Goal: Transaction & Acquisition: Purchase product/service

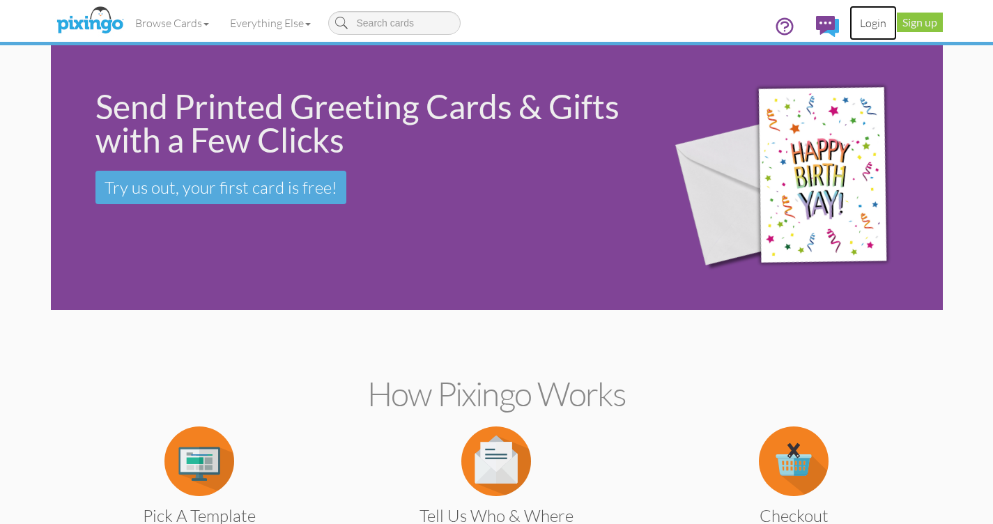
click at [873, 21] on link "Login" at bounding box center [872, 23] width 47 height 35
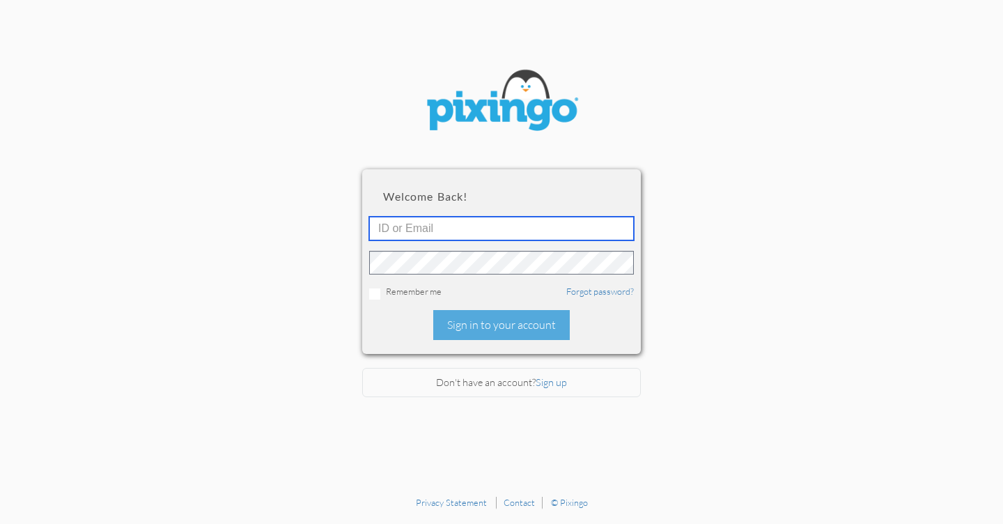
type input "[EMAIL_ADDRESS][DOMAIN_NAME]"
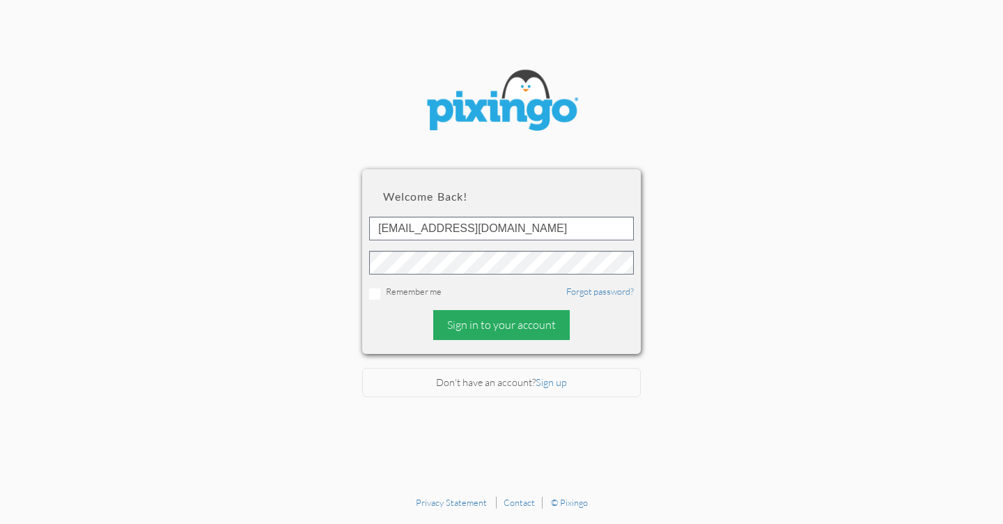
click at [494, 321] on div "Sign in to your account" at bounding box center [501, 325] width 137 height 30
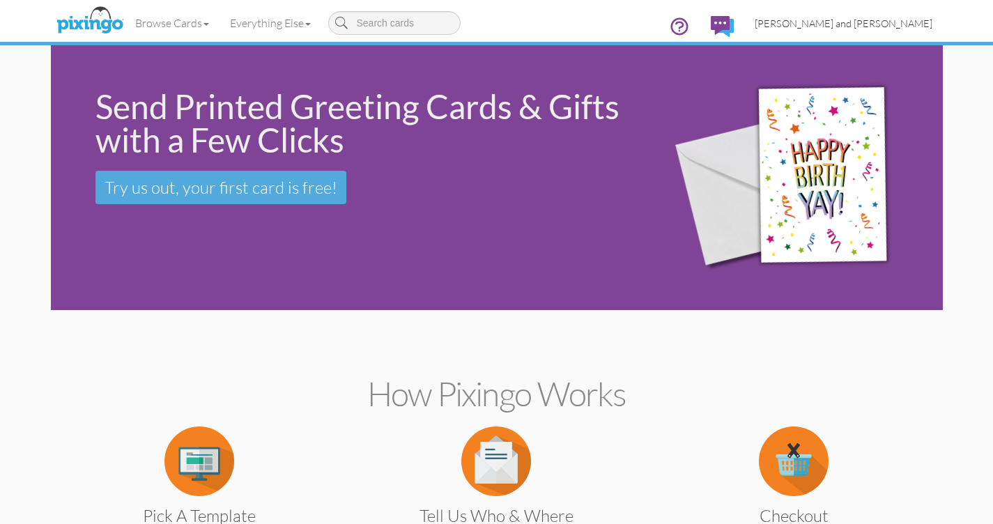
click at [880, 23] on span "[PERSON_NAME] and [PERSON_NAME]" at bounding box center [844, 23] width 178 height 12
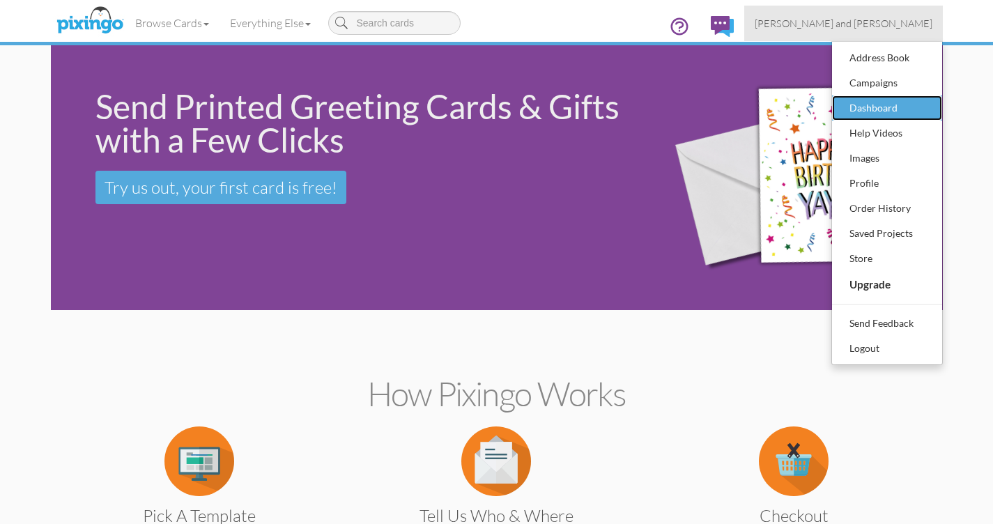
click at [864, 109] on div "Dashboard" at bounding box center [887, 108] width 82 height 21
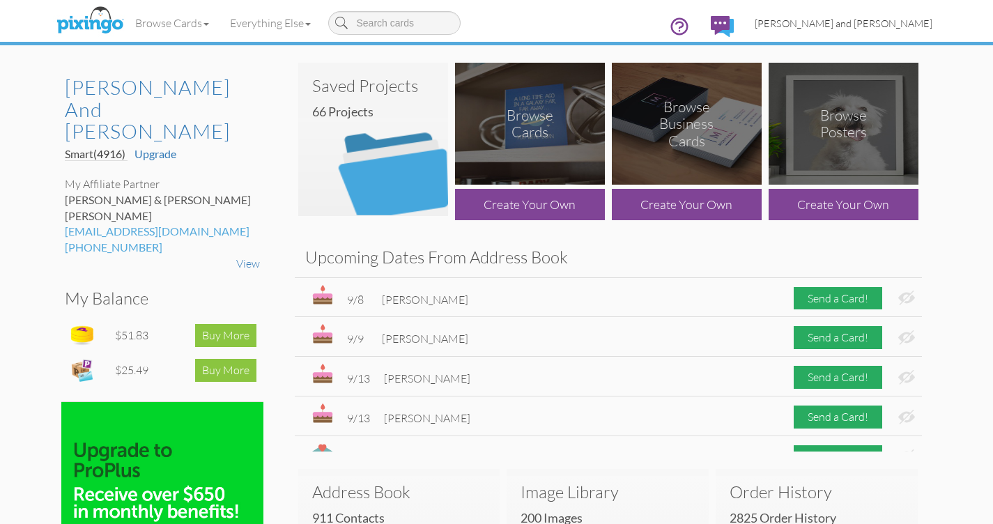
click at [894, 17] on span "[PERSON_NAME] and [PERSON_NAME]" at bounding box center [844, 23] width 178 height 12
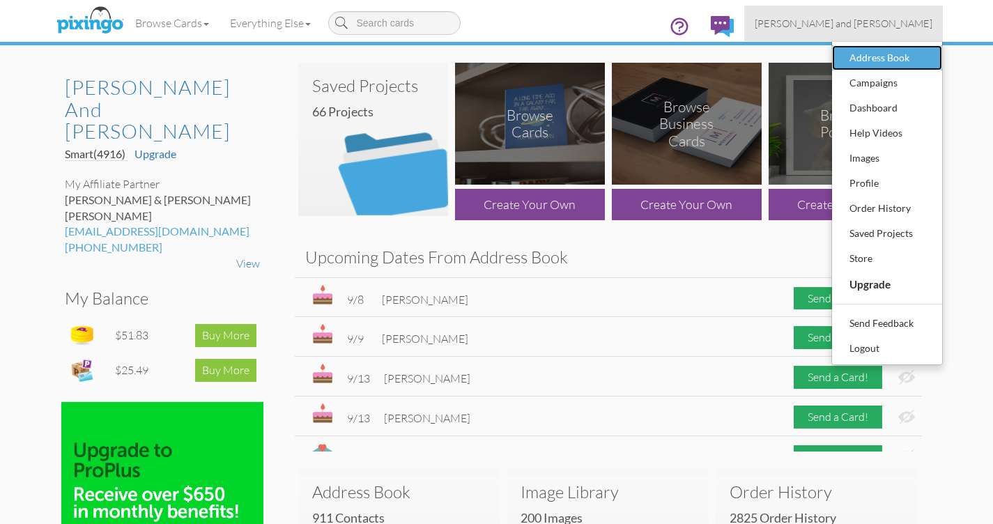
click at [881, 59] on div "Address Book" at bounding box center [887, 57] width 82 height 21
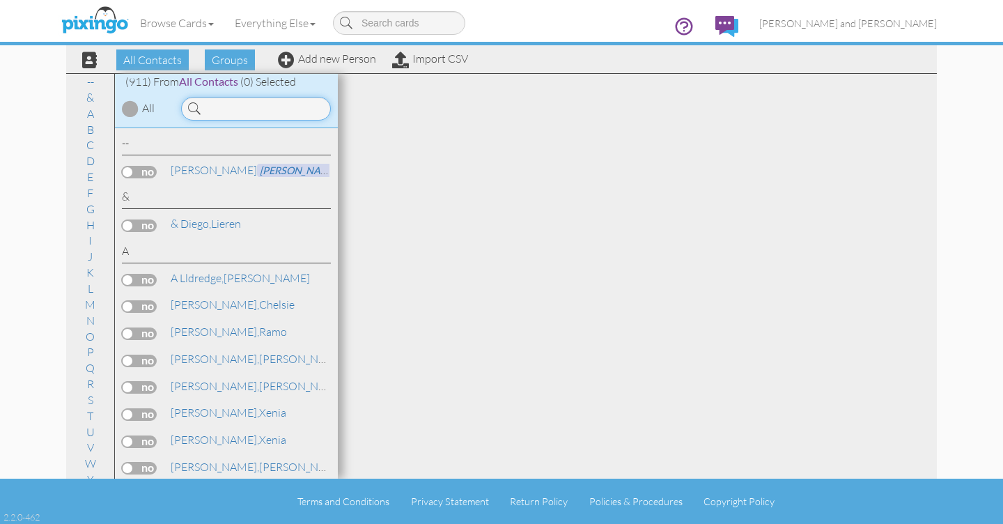
click at [249, 109] on input at bounding box center [256, 109] width 150 height 24
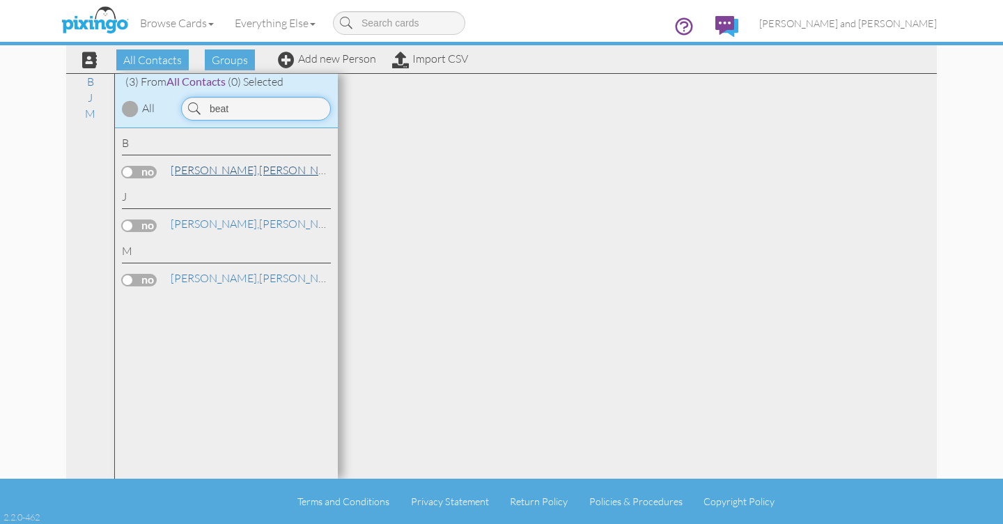
type input "beat"
click at [212, 171] on link "[PERSON_NAME]" at bounding box center [258, 170] width 178 height 17
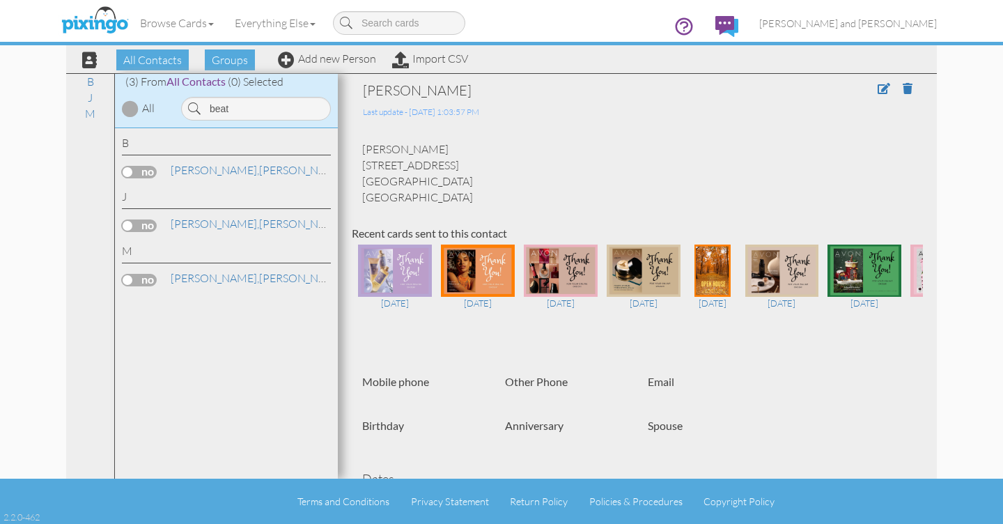
click at [130, 172] on label at bounding box center [139, 172] width 35 height 13
click at [0, 0] on input "checkbox" at bounding box center [0, 0] width 0 height 0
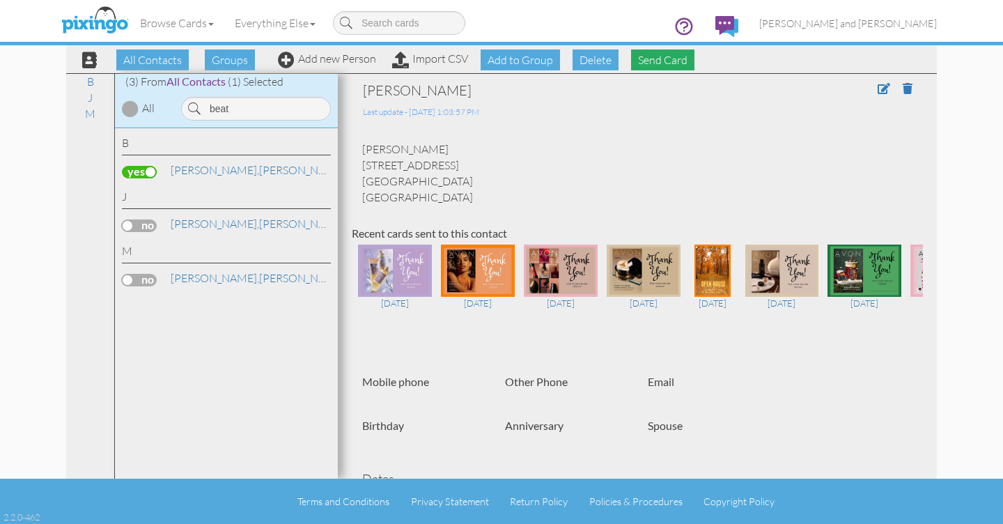
click at [663, 59] on span "Send Card" at bounding box center [662, 59] width 63 height 21
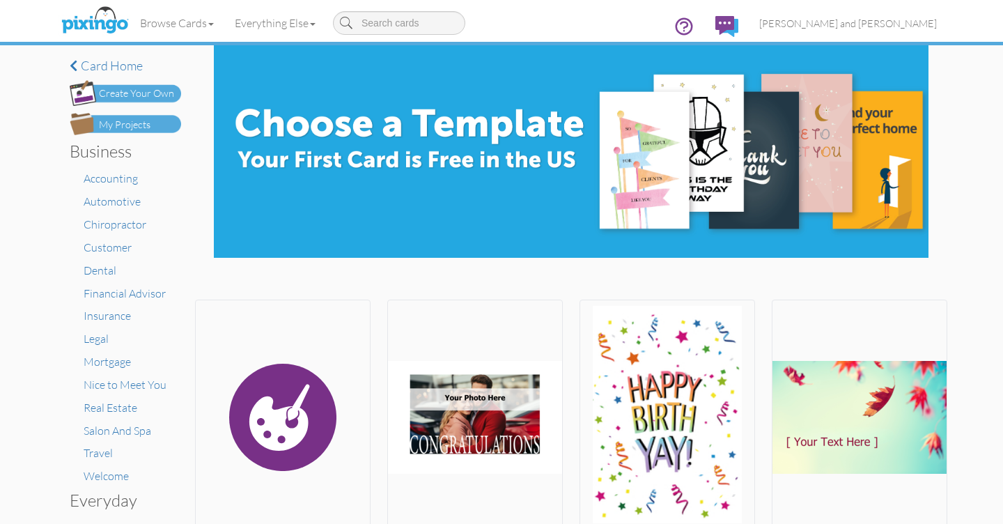
scroll to position [3, 0]
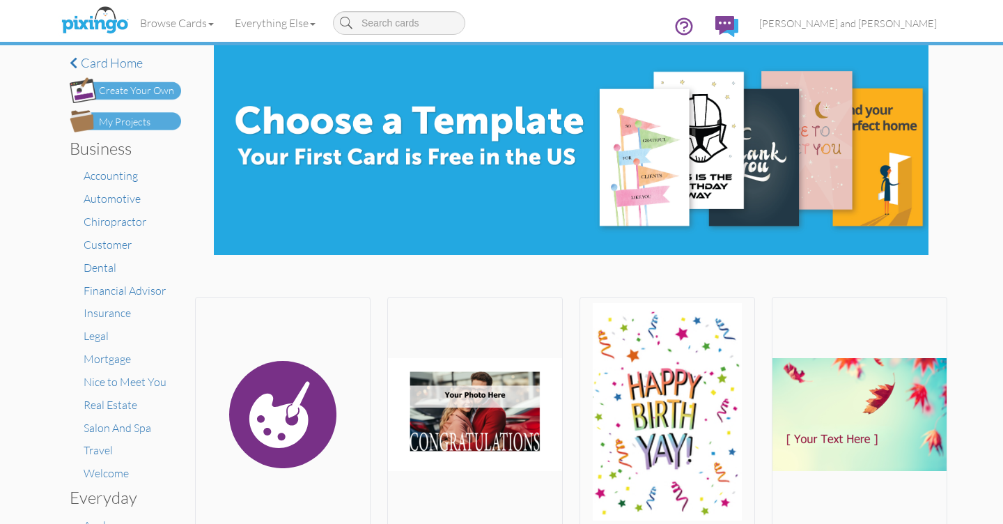
click at [135, 118] on div "My Projects" at bounding box center [125, 122] width 52 height 15
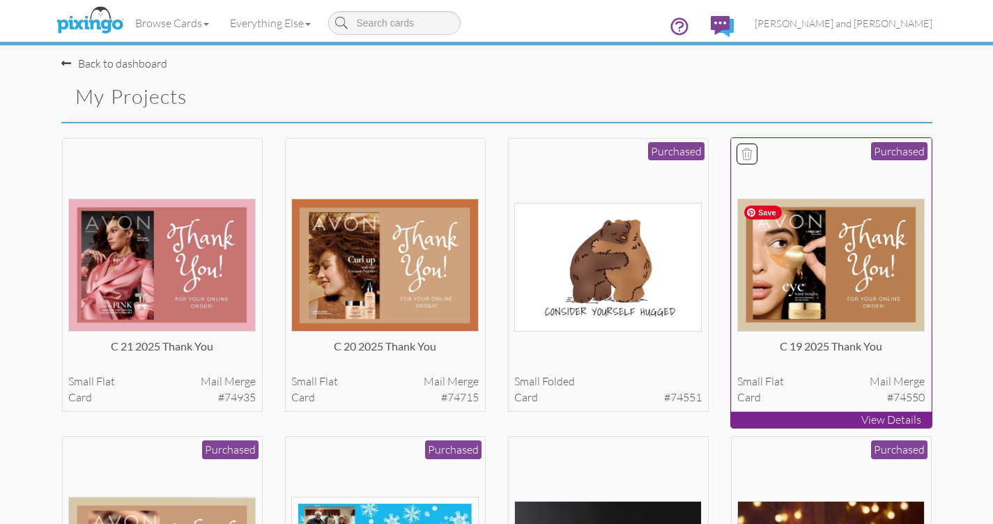
click at [834, 291] on img at bounding box center [830, 265] width 187 height 133
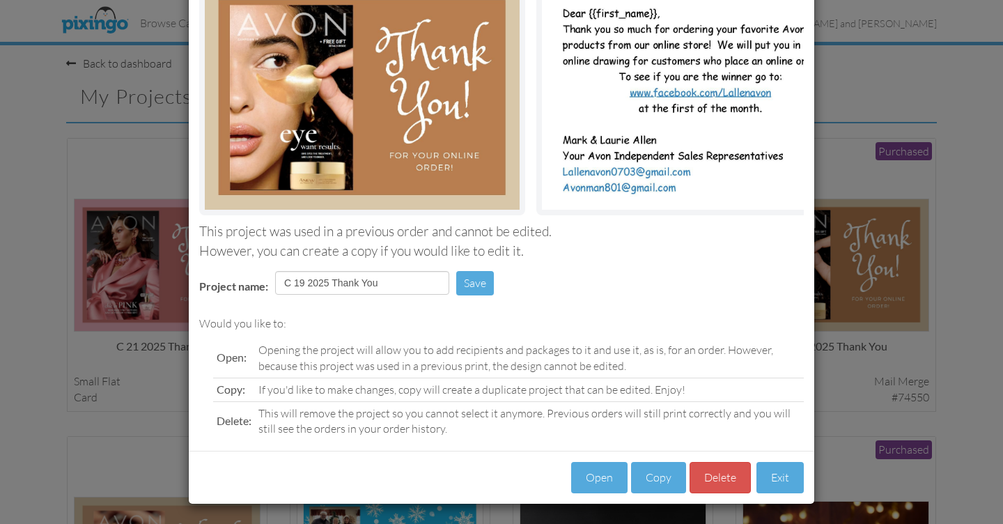
scroll to position [139, 0]
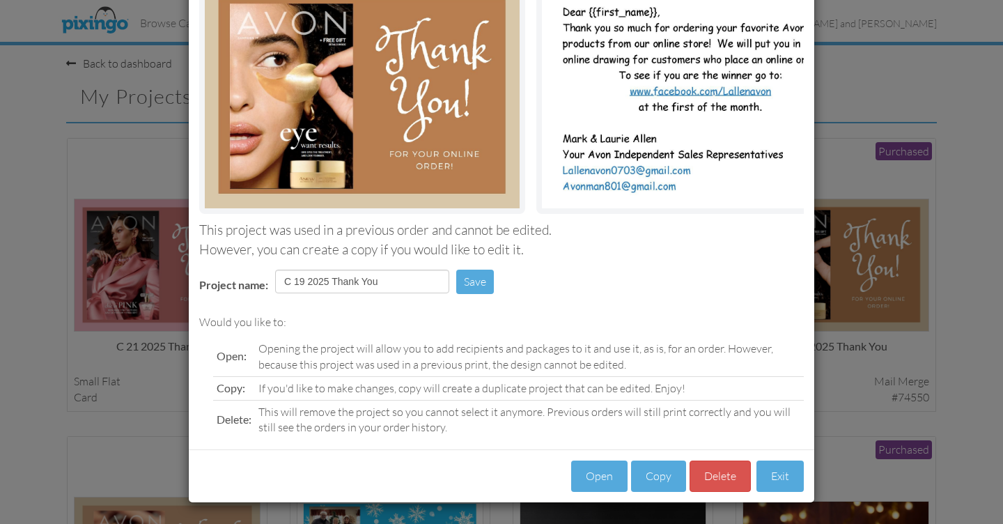
click at [860, 181] on div "Load Project Front back This project was used in a previous order and cannot be…" at bounding box center [501, 262] width 1003 height 524
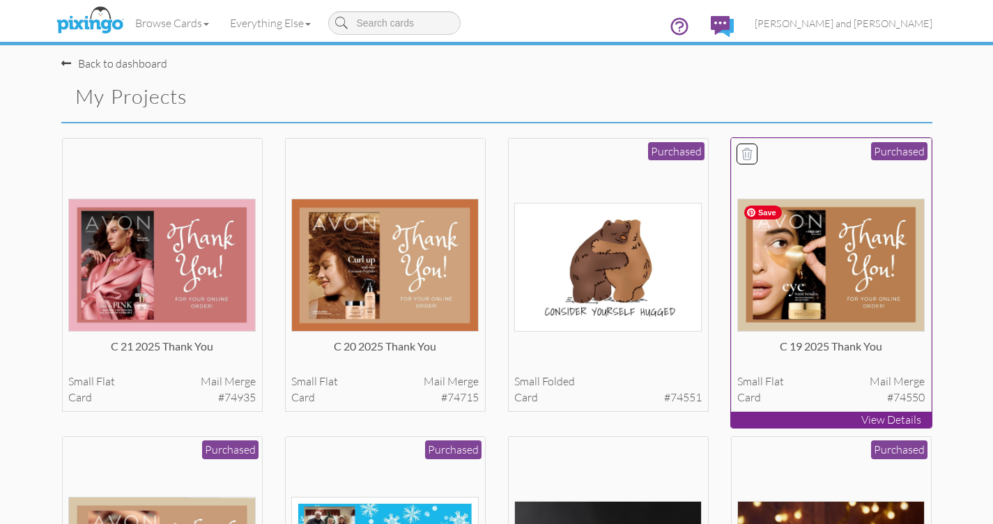
click at [851, 266] on img at bounding box center [830, 265] width 187 height 133
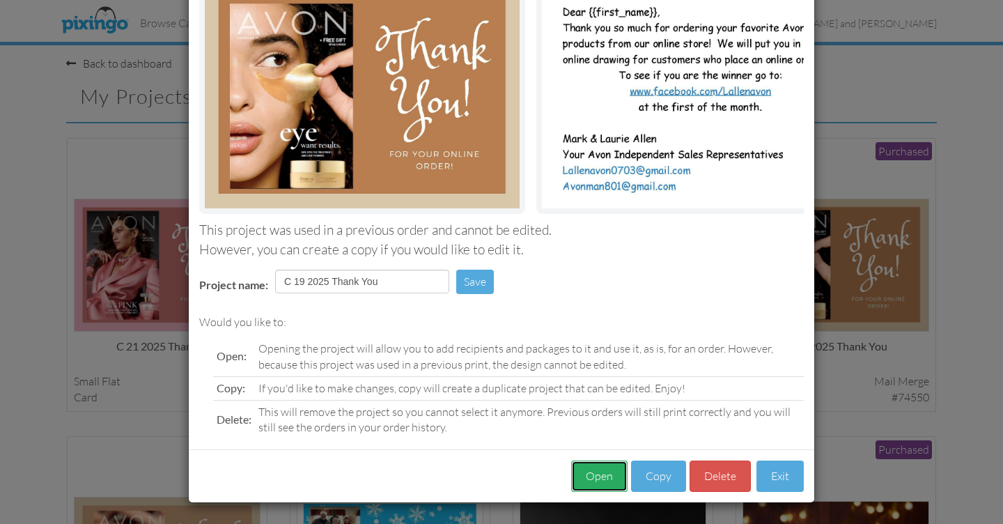
click at [605, 477] on button "Open" at bounding box center [599, 476] width 56 height 31
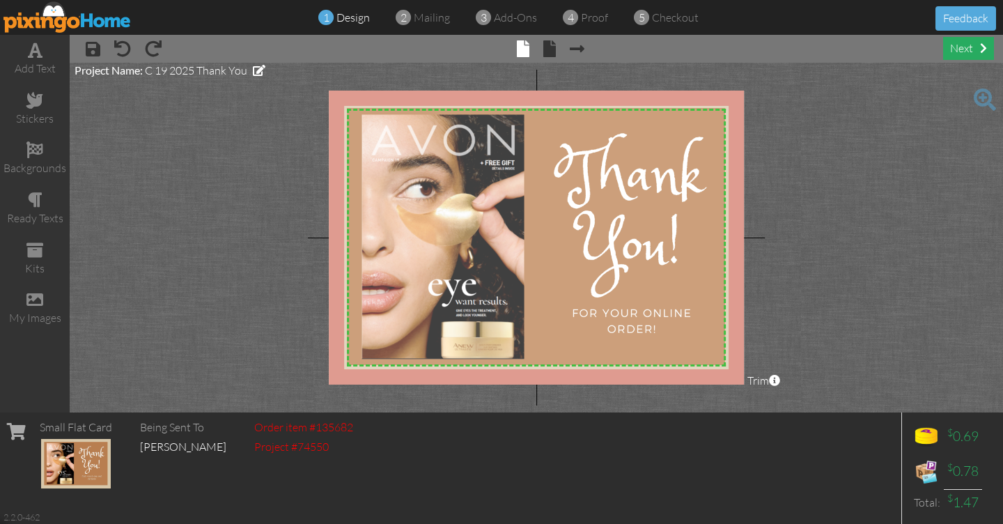
click at [963, 52] on div "next" at bounding box center [968, 48] width 51 height 23
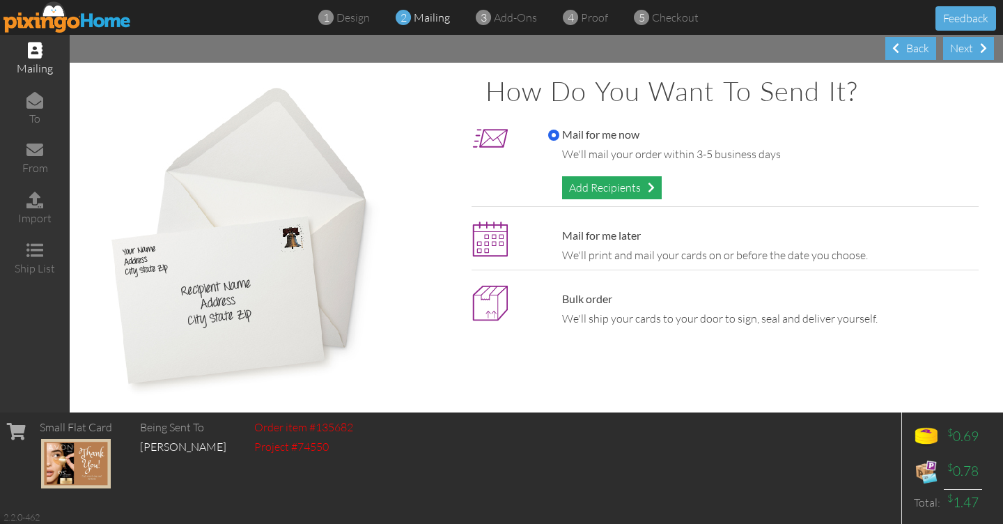
click at [621, 188] on div "Add Recipients" at bounding box center [612, 187] width 100 height 23
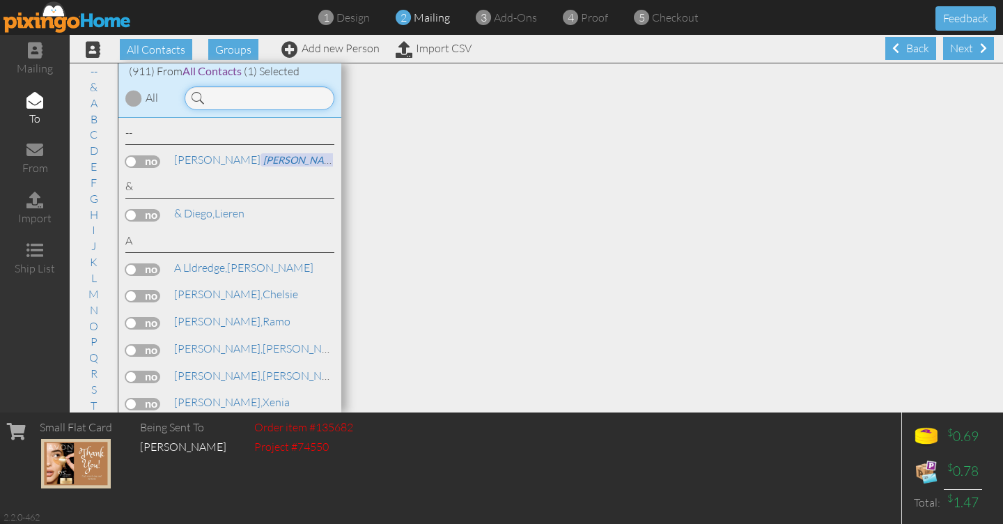
click at [229, 102] on input at bounding box center [260, 98] width 150 height 24
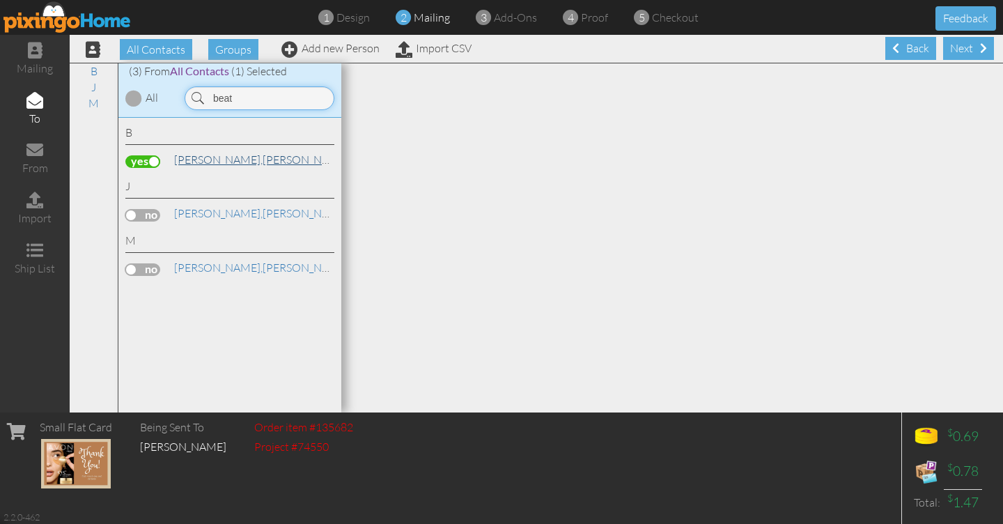
type input "beat"
click at [228, 161] on link "[PERSON_NAME]" at bounding box center [262, 159] width 178 height 17
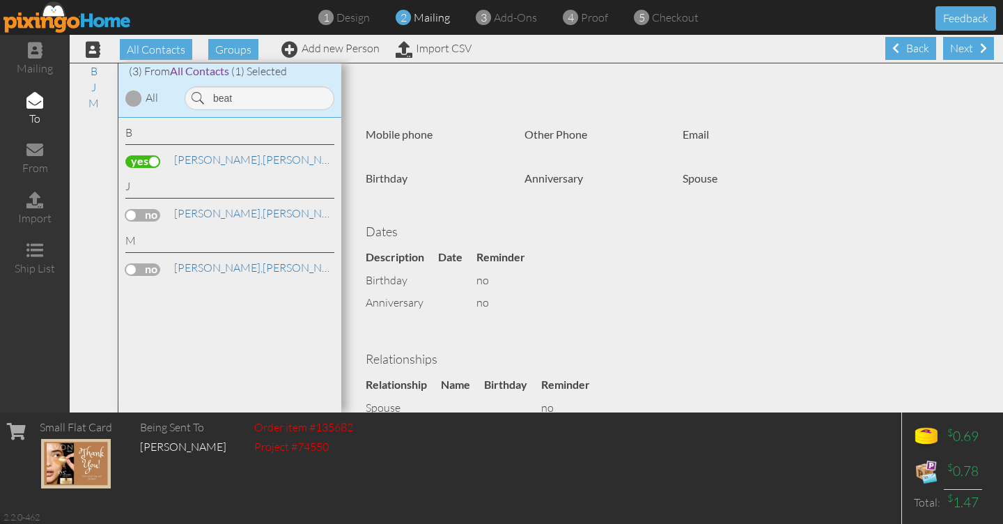
scroll to position [239, 0]
click at [957, 47] on div "Next" at bounding box center [968, 48] width 51 height 23
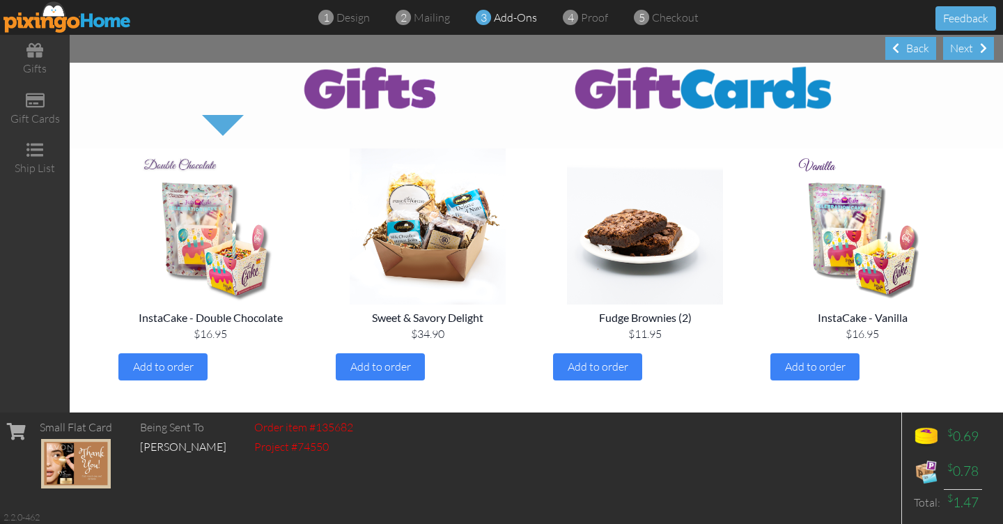
scroll to position [51, 0]
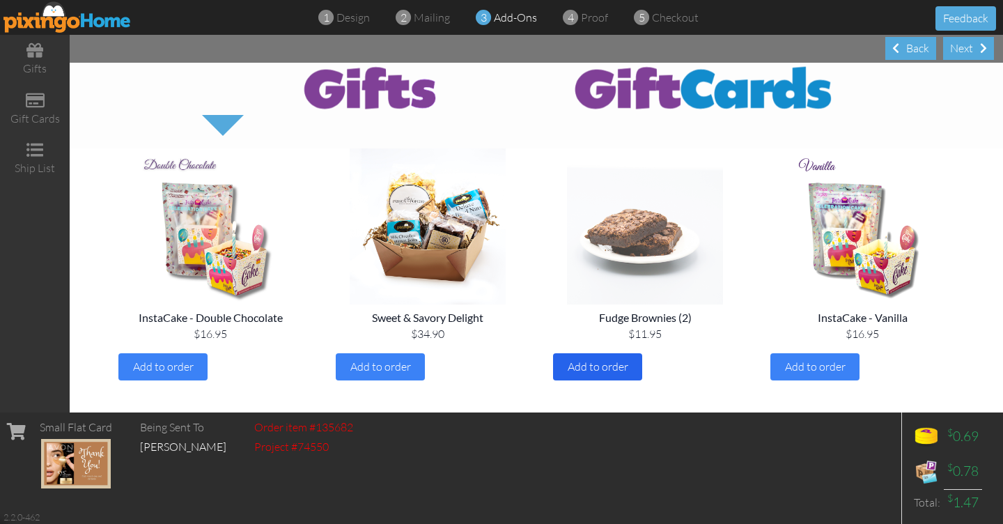
click at [608, 363] on span "Add to order" at bounding box center [598, 367] width 61 height 14
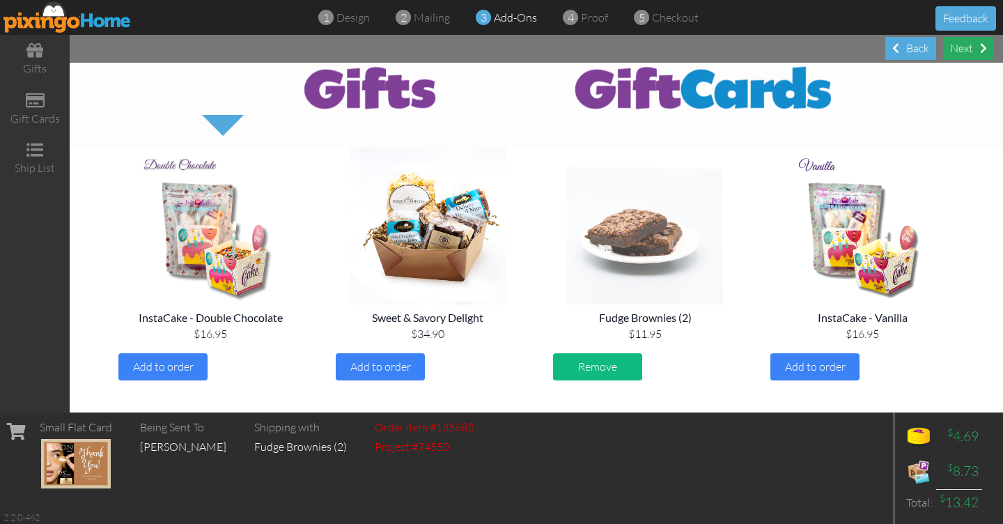
click at [969, 48] on div "Next" at bounding box center [968, 48] width 51 height 23
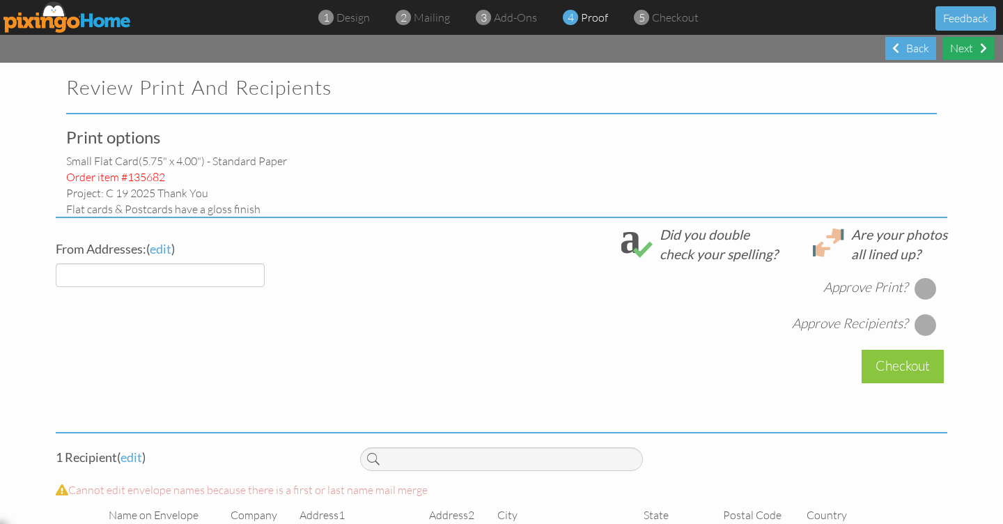
select select "object:7116"
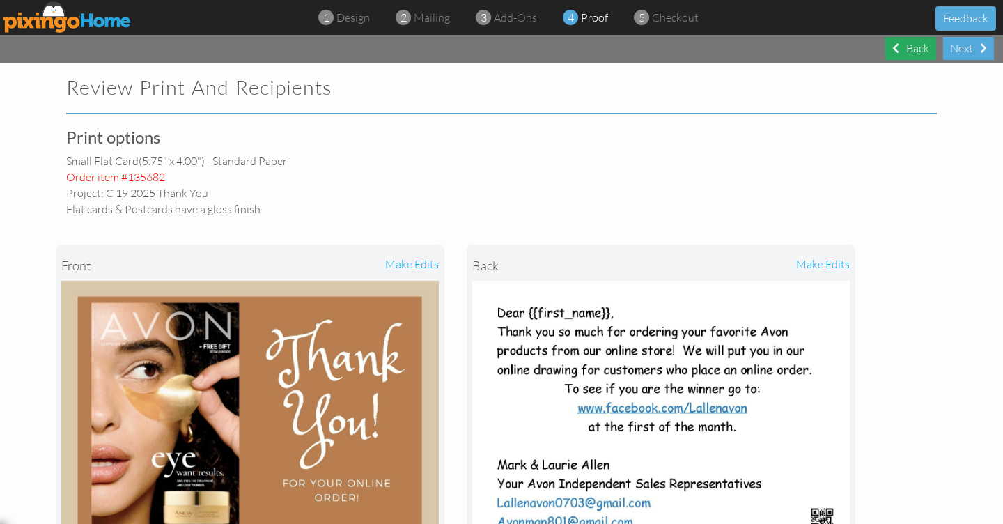
click at [915, 45] on div "Back" at bounding box center [911, 48] width 51 height 23
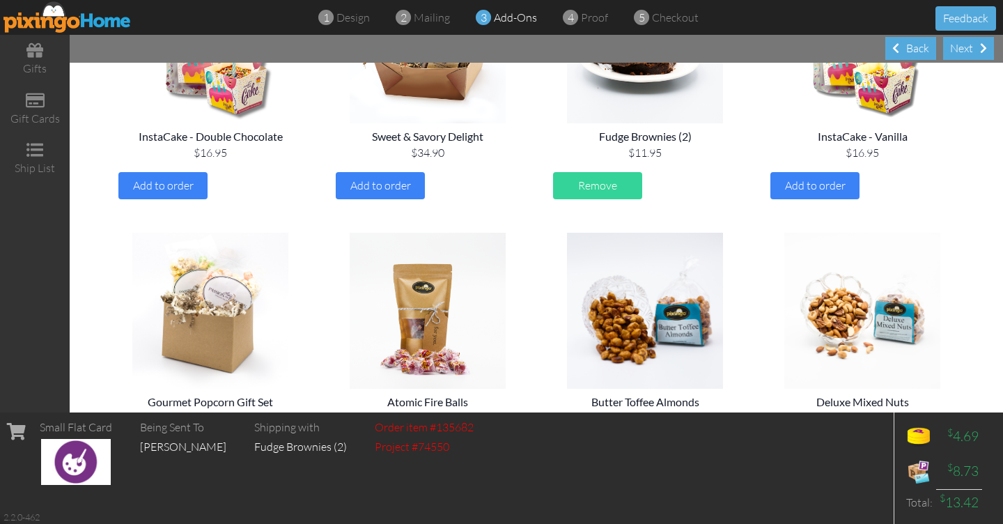
scroll to position [237, 0]
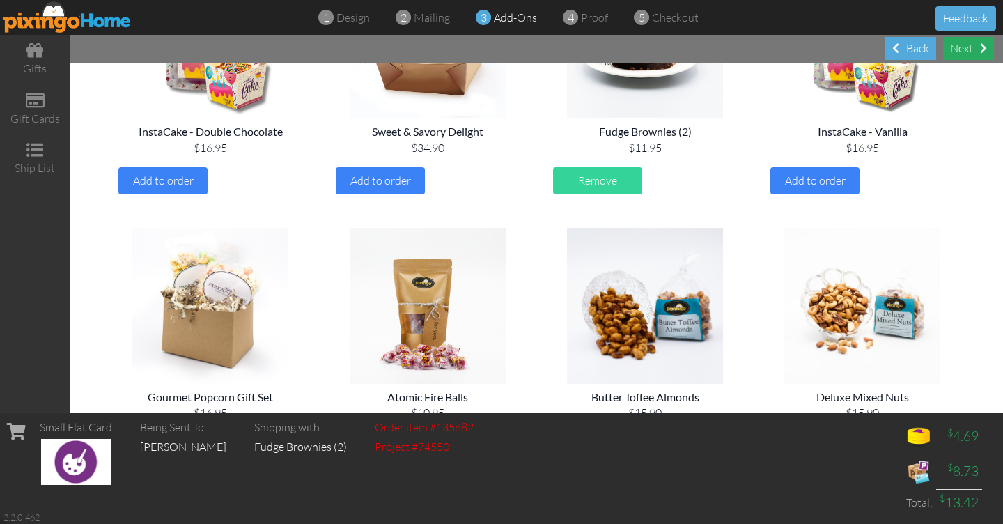
click at [969, 47] on div "Next" at bounding box center [968, 48] width 51 height 23
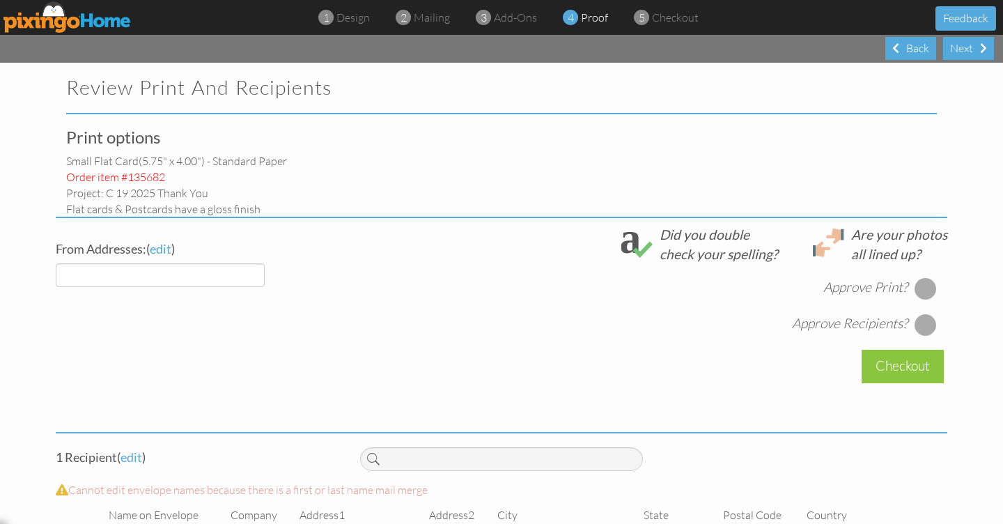
select select "object:7259"
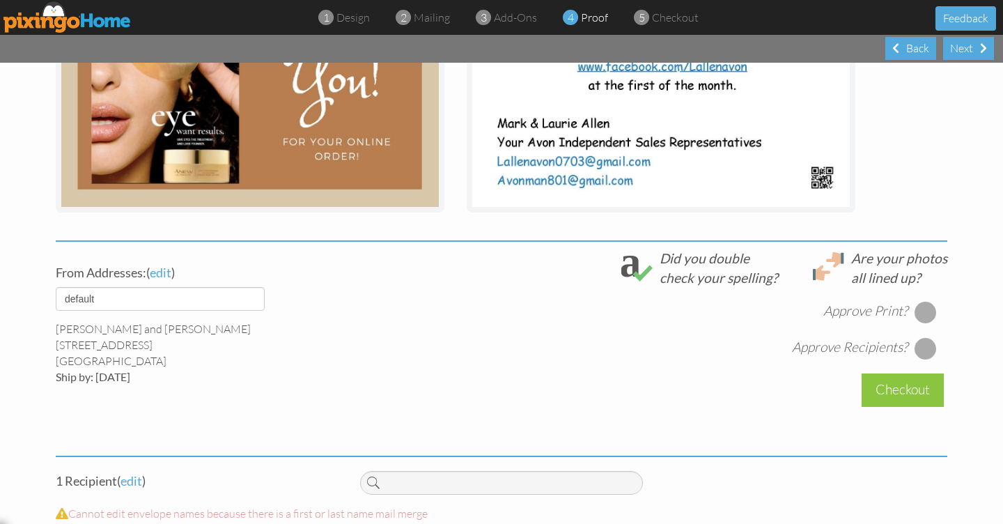
scroll to position [357, 0]
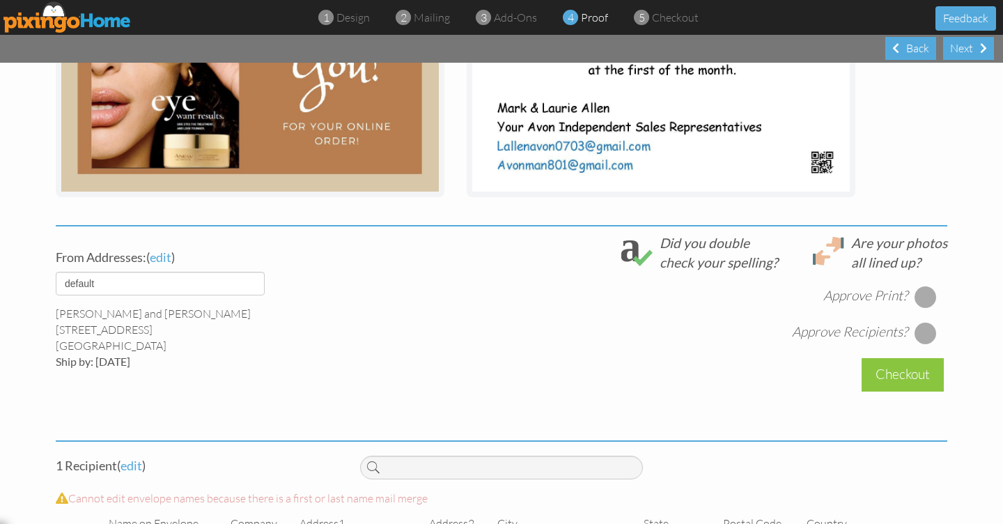
click at [918, 296] on div at bounding box center [926, 297] width 22 height 22
click at [923, 330] on div at bounding box center [926, 333] width 22 height 22
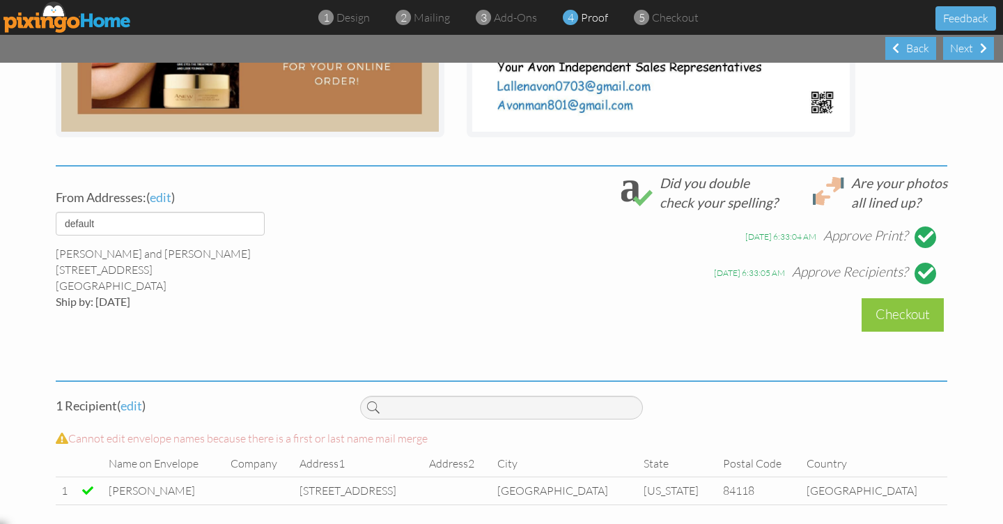
scroll to position [426, 0]
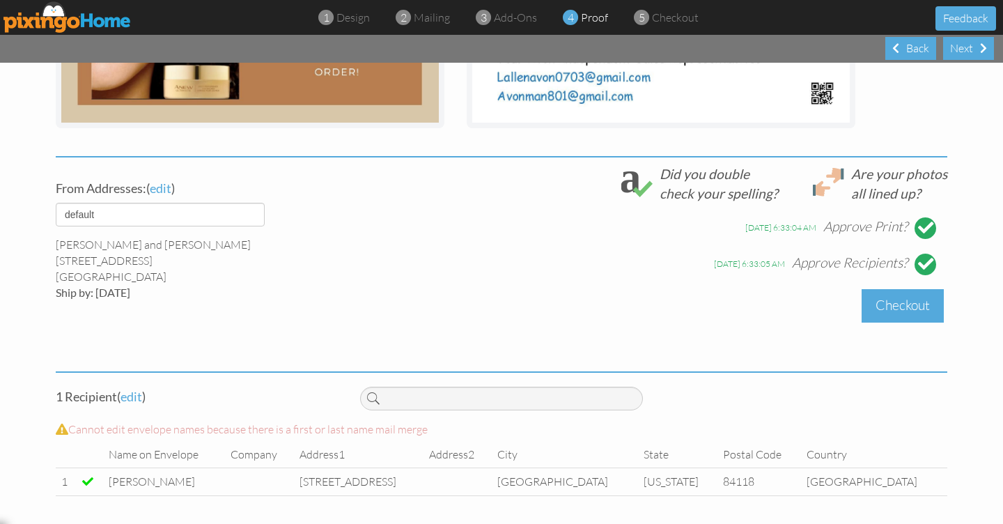
click at [897, 304] on div "Checkout" at bounding box center [903, 305] width 82 height 33
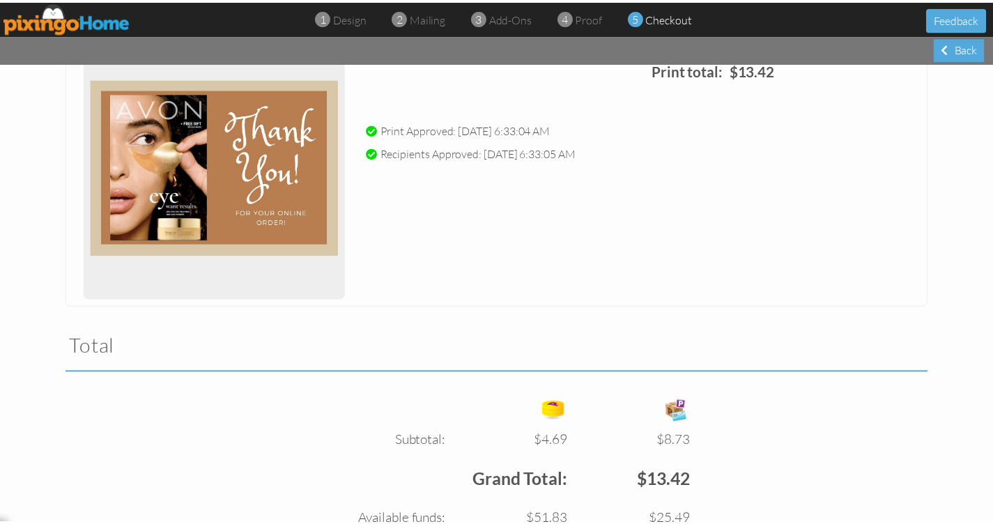
scroll to position [360, 0]
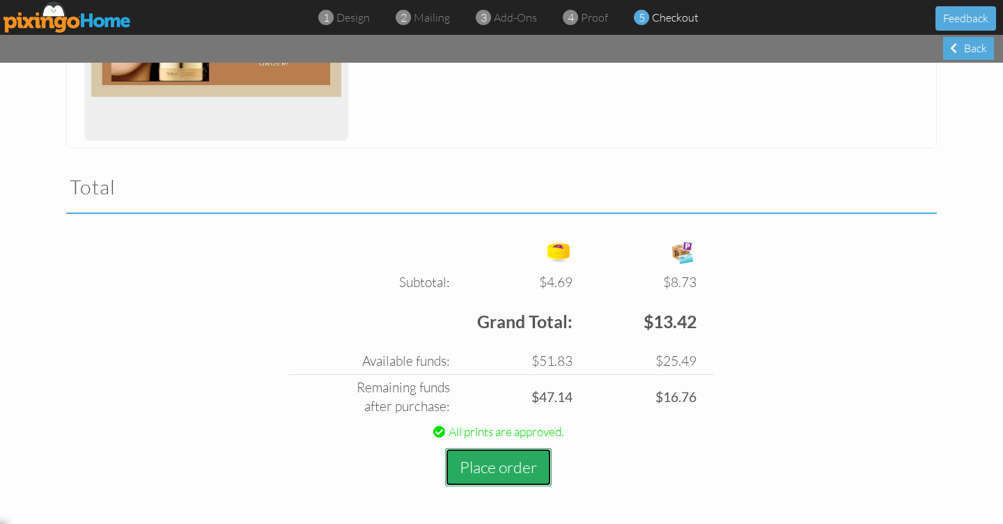
click at [504, 466] on button "Place order" at bounding box center [498, 467] width 107 height 38
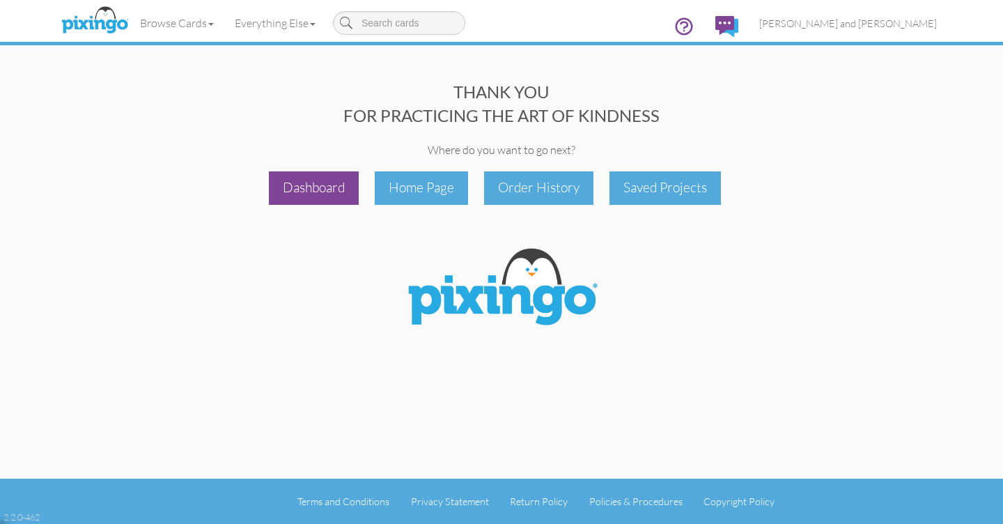
click at [314, 188] on div "Dashboard" at bounding box center [314, 187] width 90 height 33
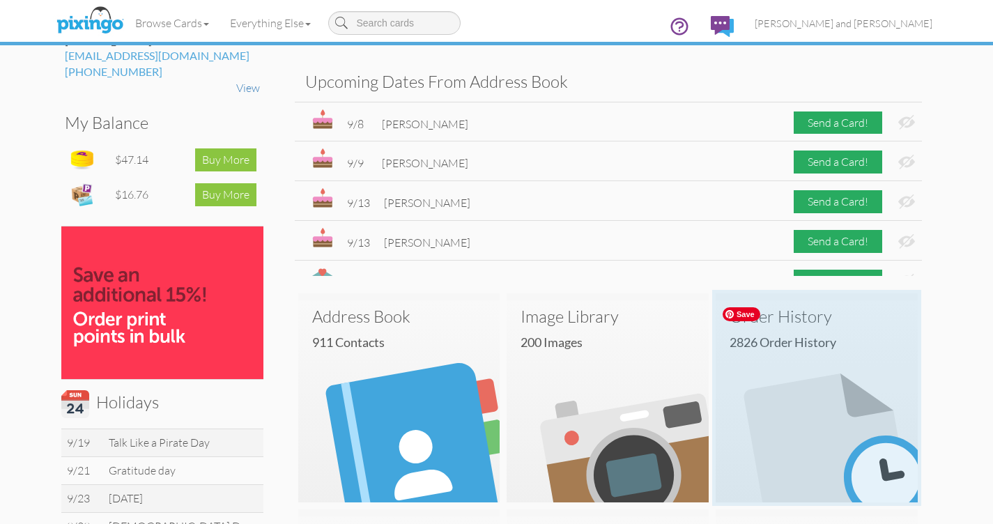
scroll to position [177, 0]
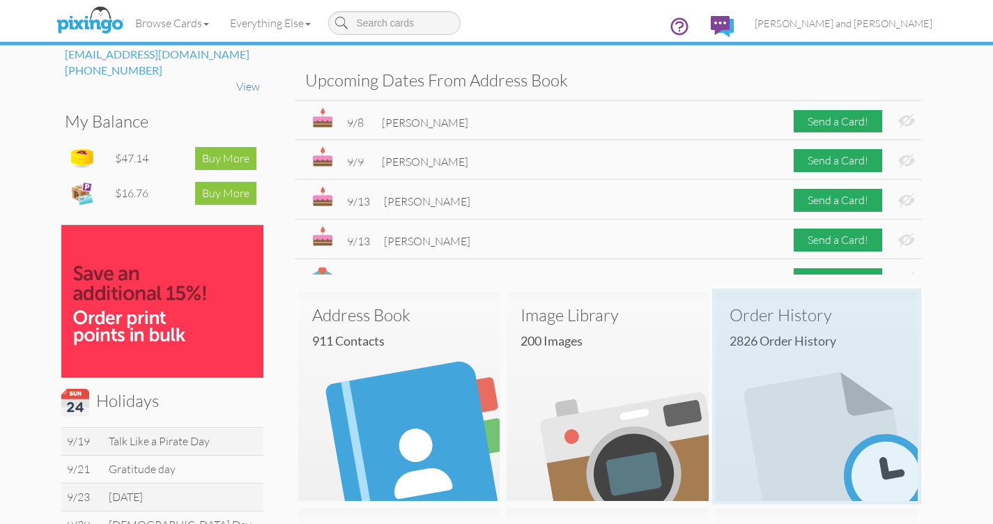
click at [779, 314] on h3 "Order History" at bounding box center [816, 315] width 174 height 18
